Goal: Transaction & Acquisition: Purchase product/service

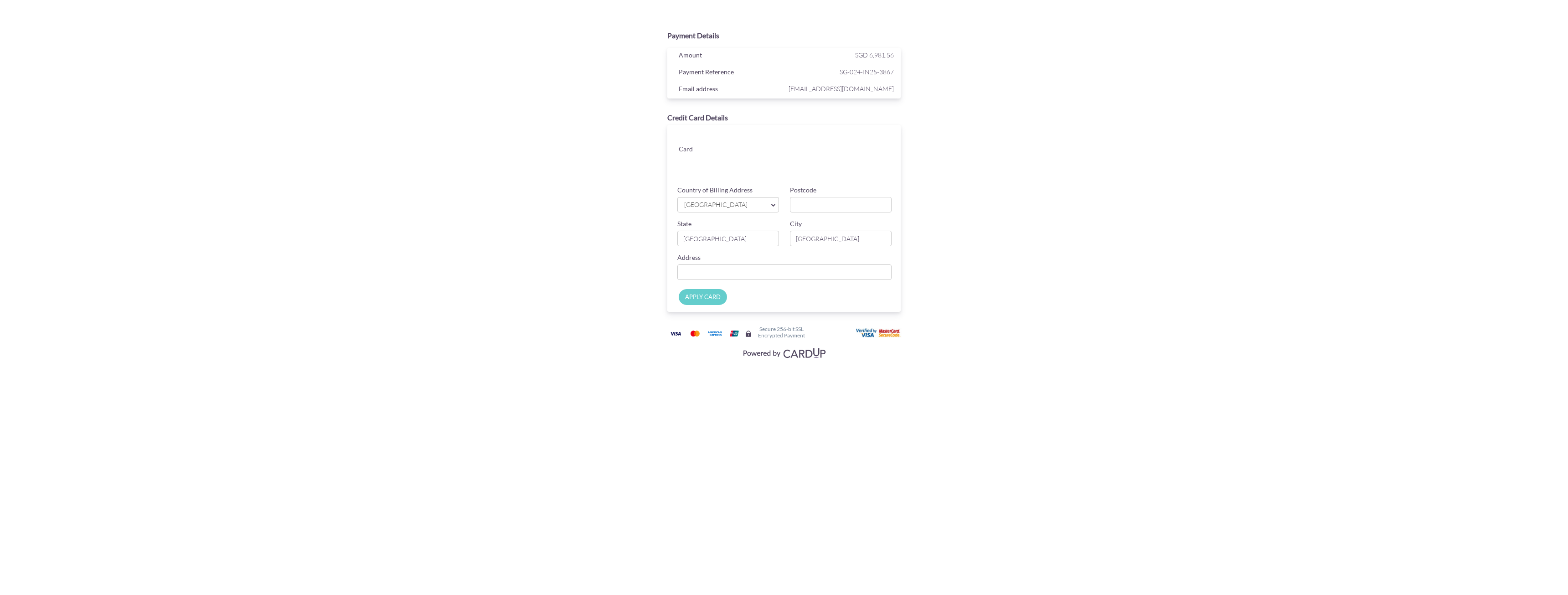
click at [702, 208] on span "[GEOGRAPHIC_DATA]" at bounding box center [724, 205] width 81 height 10
click at [702, 208] on span "[GEOGRAPHIC_DATA]" at bounding box center [724, 205] width 81 height 10
click at [817, 200] on input "Postcode" at bounding box center [841, 204] width 102 height 15
type input "368061"
click at [717, 273] on input "Country of Billing Address" at bounding box center [784, 272] width 214 height 15
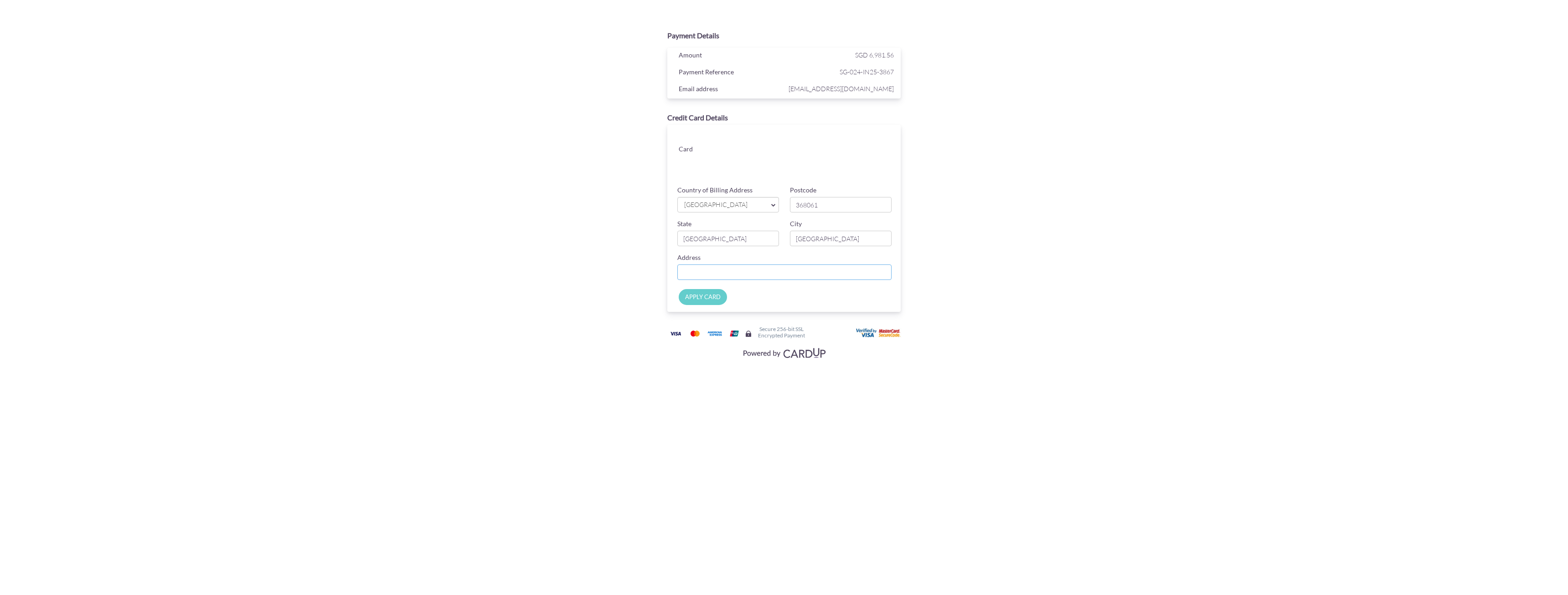
type input "Blk [STREET_ADDRESS][PERSON_NAME][PERSON_NAME],"
click at [694, 298] on input "APPLY CARD" at bounding box center [703, 298] width 48 height 16
type input "Applying..."
